Goal: Communication & Community: Connect with others

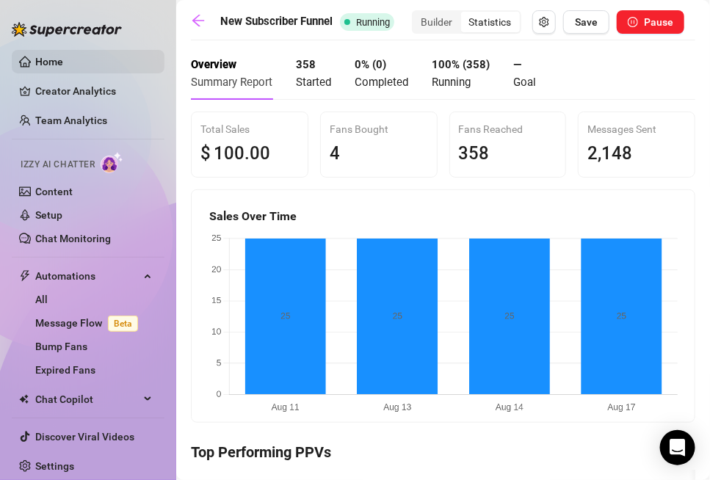
click at [35, 58] on link "Home" at bounding box center [49, 62] width 28 height 12
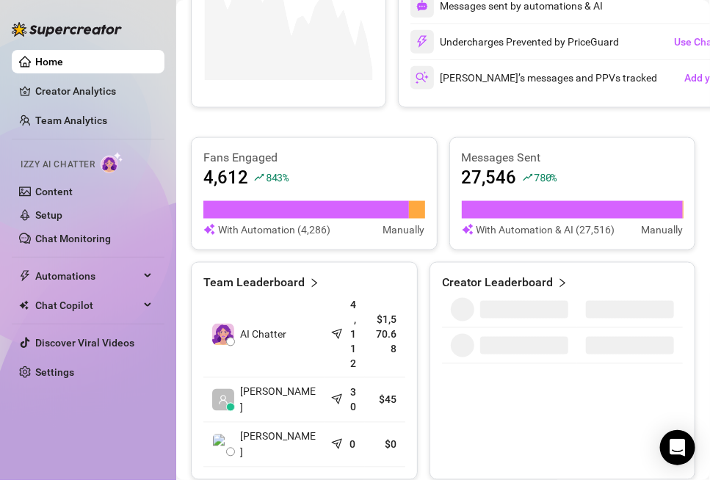
scroll to position [463, 0]
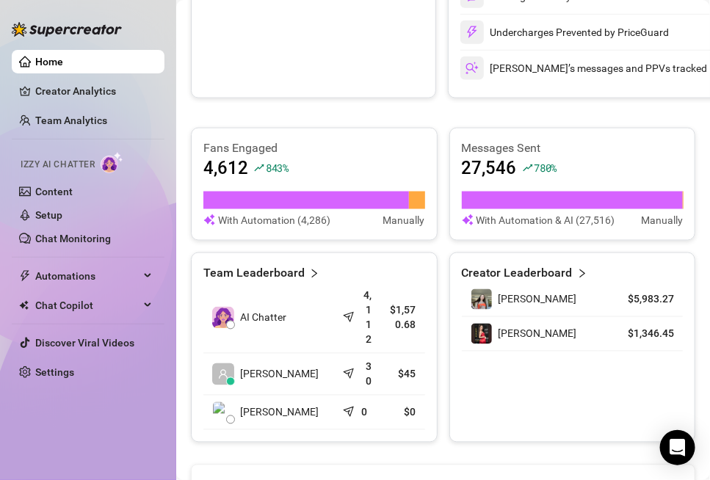
click at [405, 319] on article "$1,570.68" at bounding box center [402, 317] width 26 height 29
click at [347, 317] on icon "send" at bounding box center [350, 315] width 15 height 15
click at [302, 268] on article "Team Leaderboard" at bounding box center [253, 274] width 101 height 18
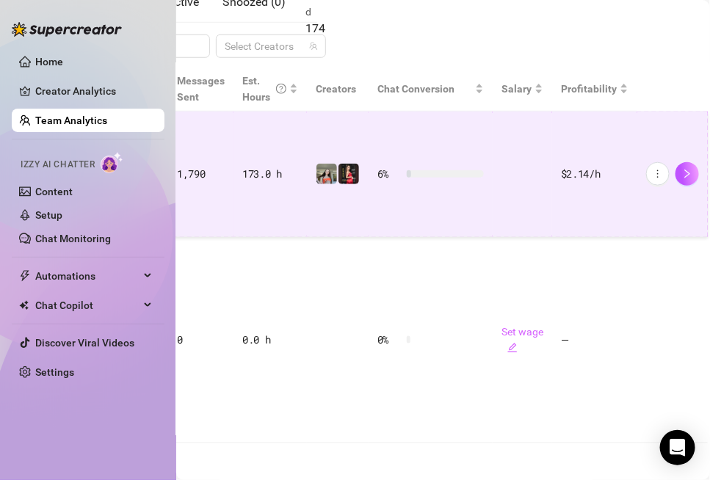
scroll to position [311, 159]
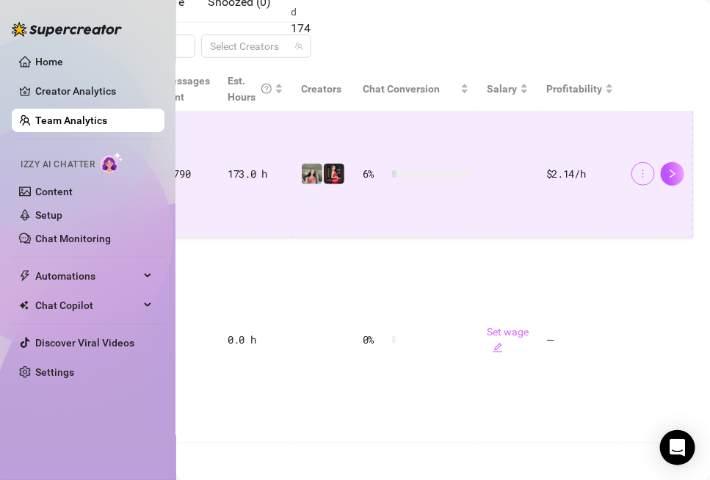
click at [639, 166] on button "button" at bounding box center [644, 174] width 24 height 24
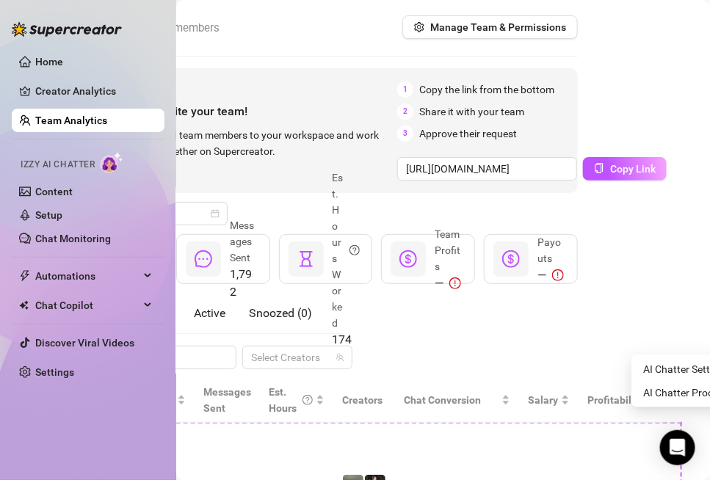
scroll to position [0, 118]
click at [551, 164] on input "[URL][DOMAIN_NAME]" at bounding box center [487, 169] width 180 height 24
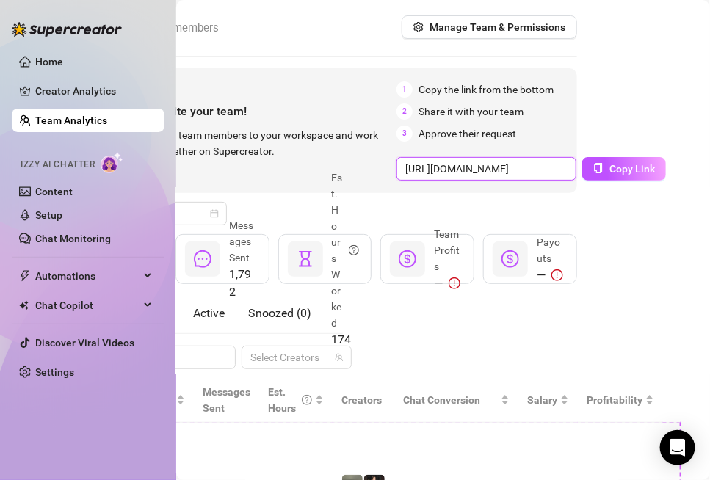
click at [551, 166] on input "[URL][DOMAIN_NAME]" at bounding box center [487, 169] width 180 height 24
click at [552, 170] on input "[URL][DOMAIN_NAME]" at bounding box center [487, 169] width 180 height 24
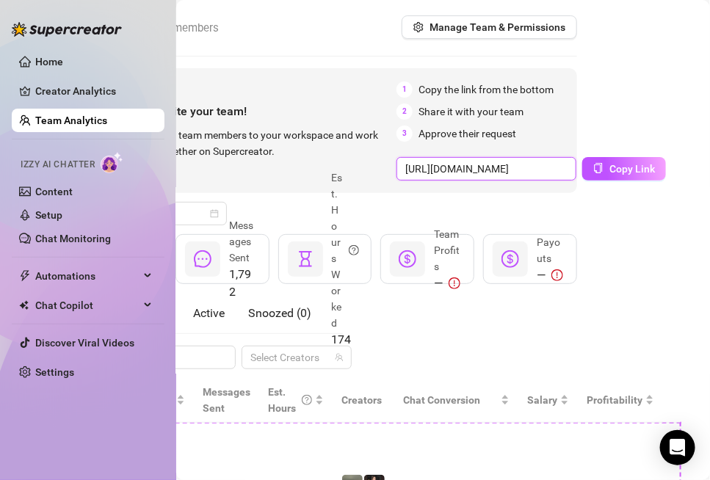
click at [552, 171] on input "[URL][DOMAIN_NAME]" at bounding box center [487, 169] width 180 height 24
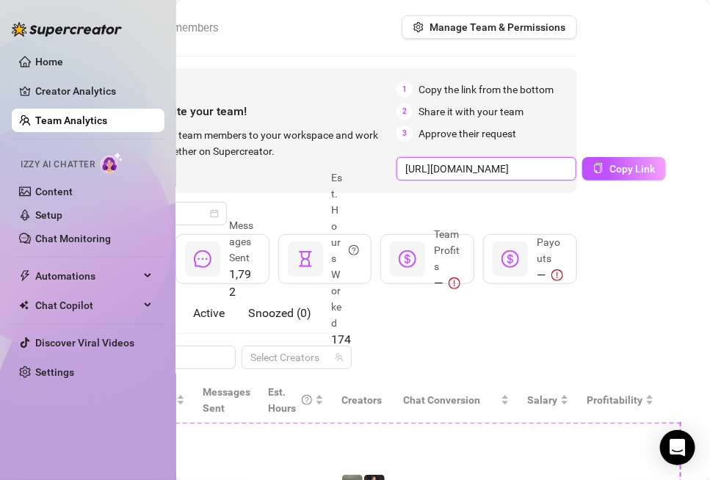
click at [552, 171] on input "[URL][DOMAIN_NAME]" at bounding box center [487, 169] width 180 height 24
click at [534, 173] on input "[URL][DOMAIN_NAME]" at bounding box center [487, 169] width 180 height 24
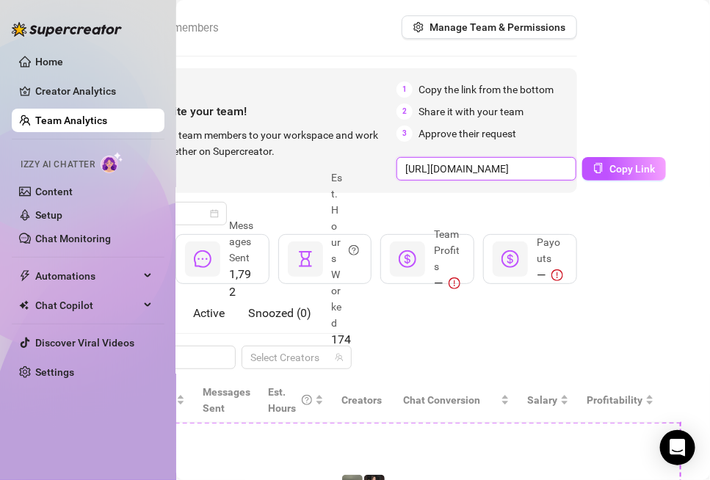
click at [534, 173] on input "[URL][DOMAIN_NAME]" at bounding box center [487, 169] width 180 height 24
type input "[URL][DOMAIN_NAME]"
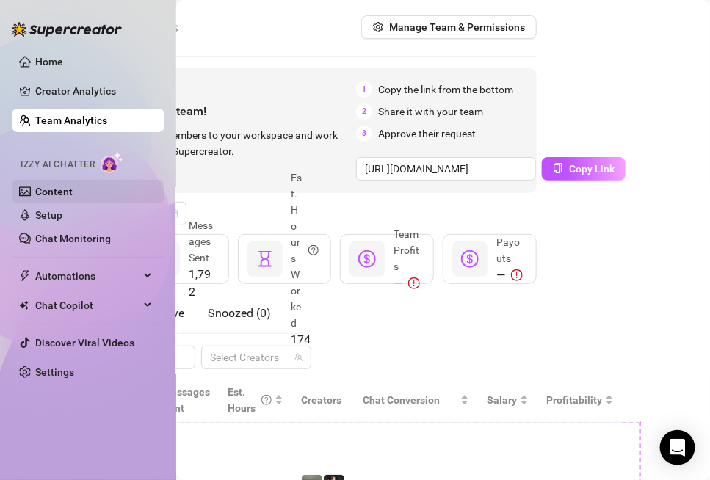
scroll to position [0, 0]
